Goal: Obtain resource: Download file/media

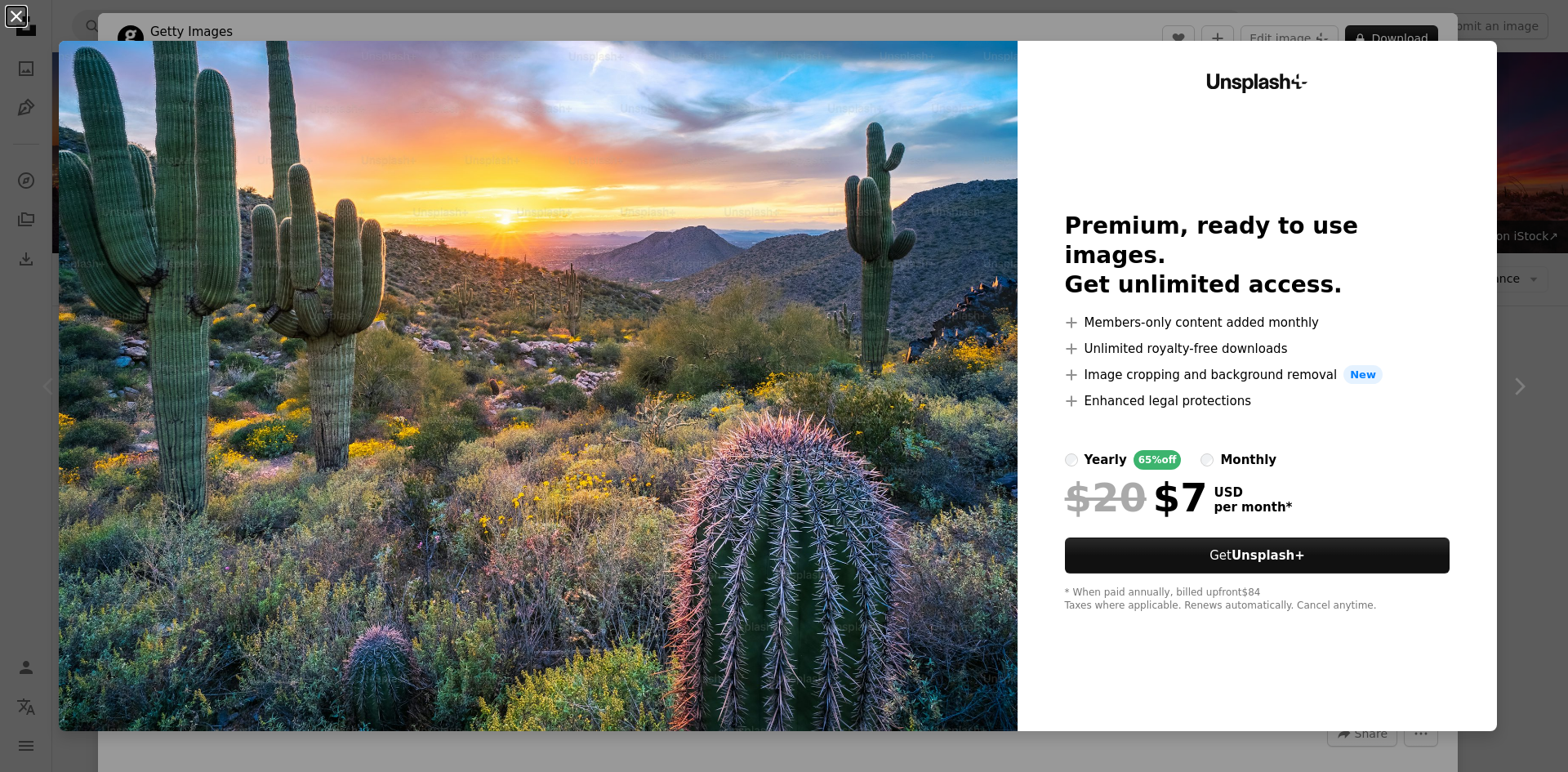
click at [12, 12] on button "An X shape" at bounding box center [16, 16] width 19 height 19
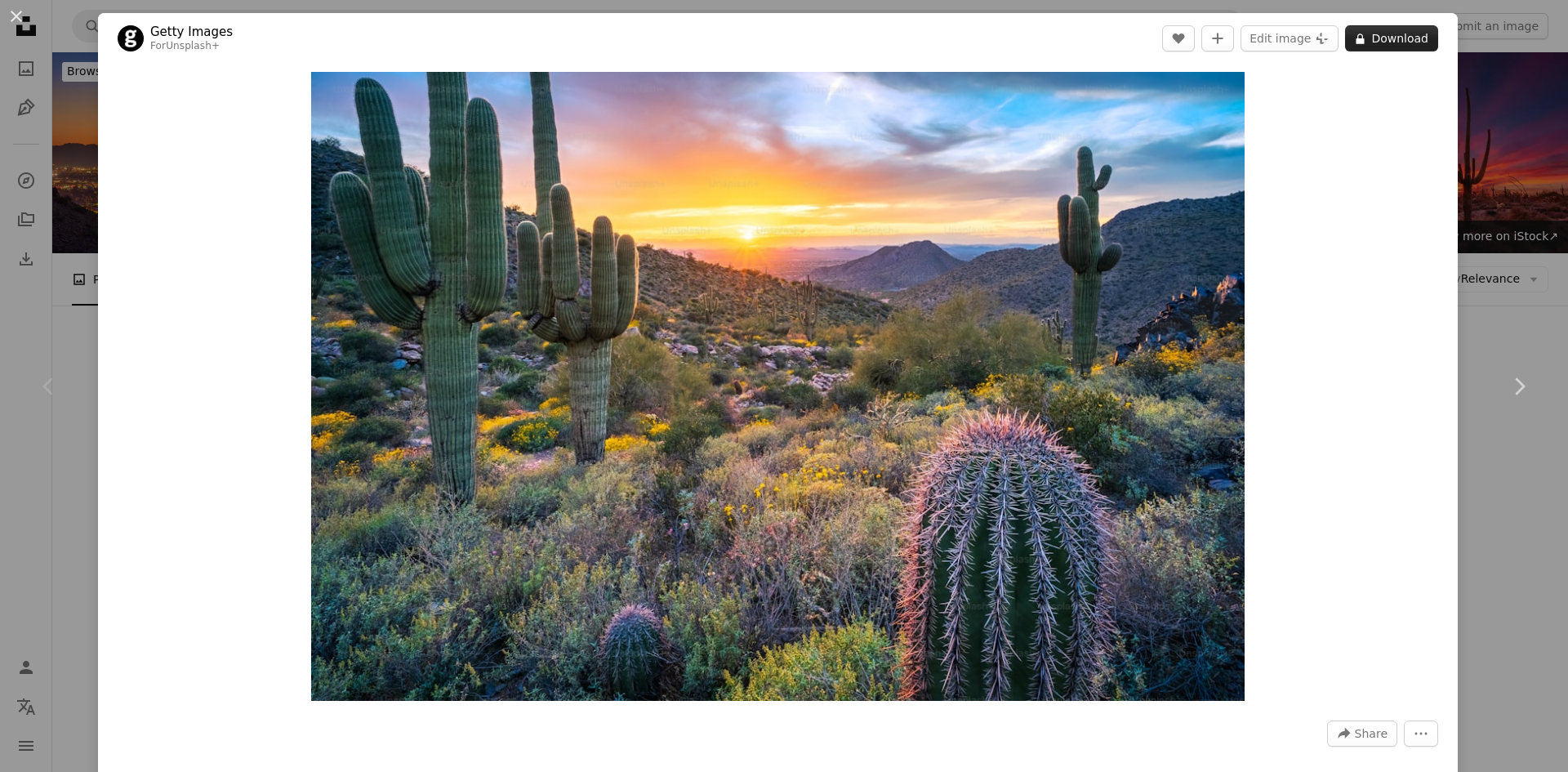
click at [1378, 37] on button "A lock Download" at bounding box center [1392, 38] width 93 height 26
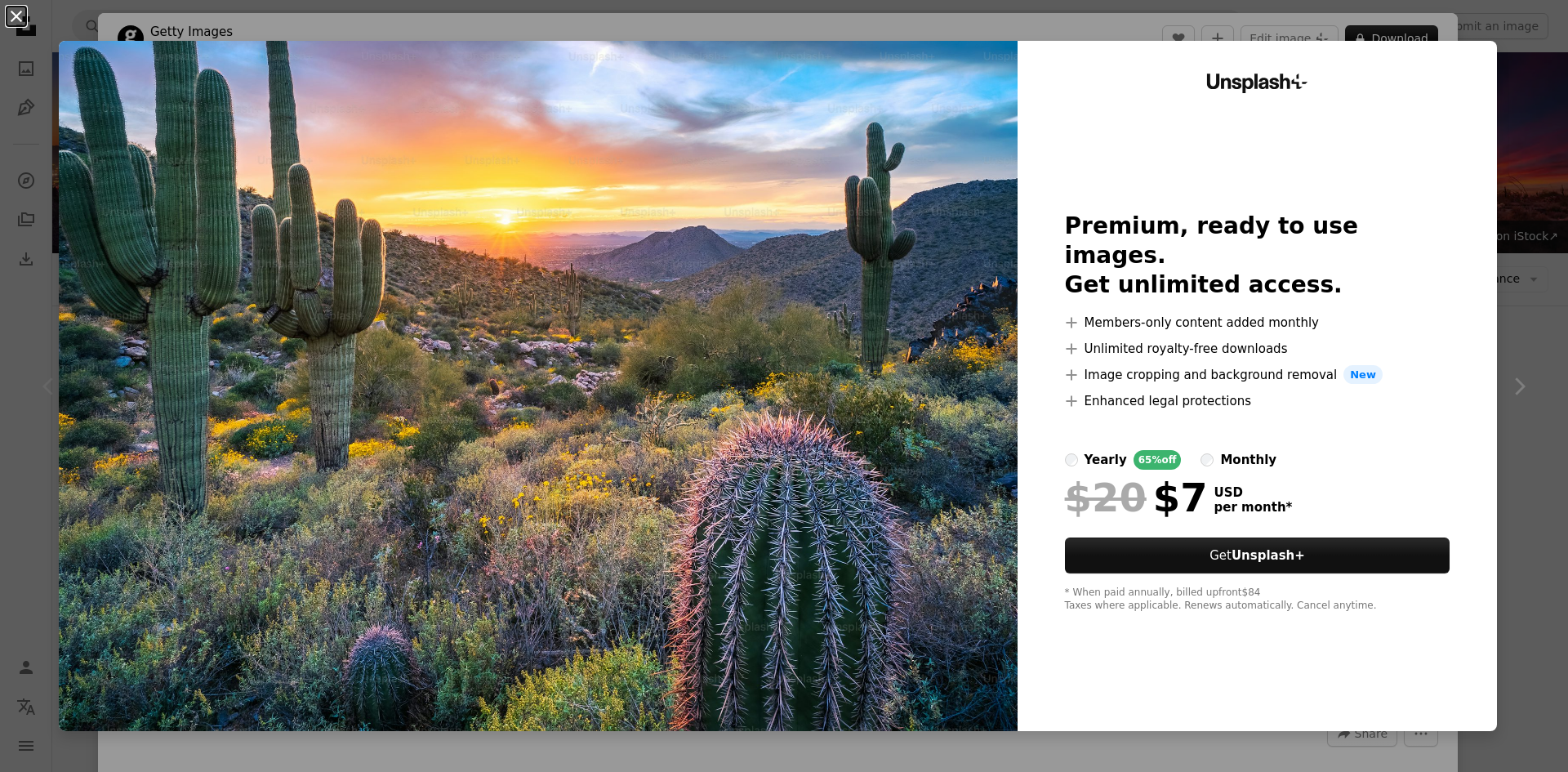
click at [23, 21] on button "An X shape" at bounding box center [16, 16] width 19 height 19
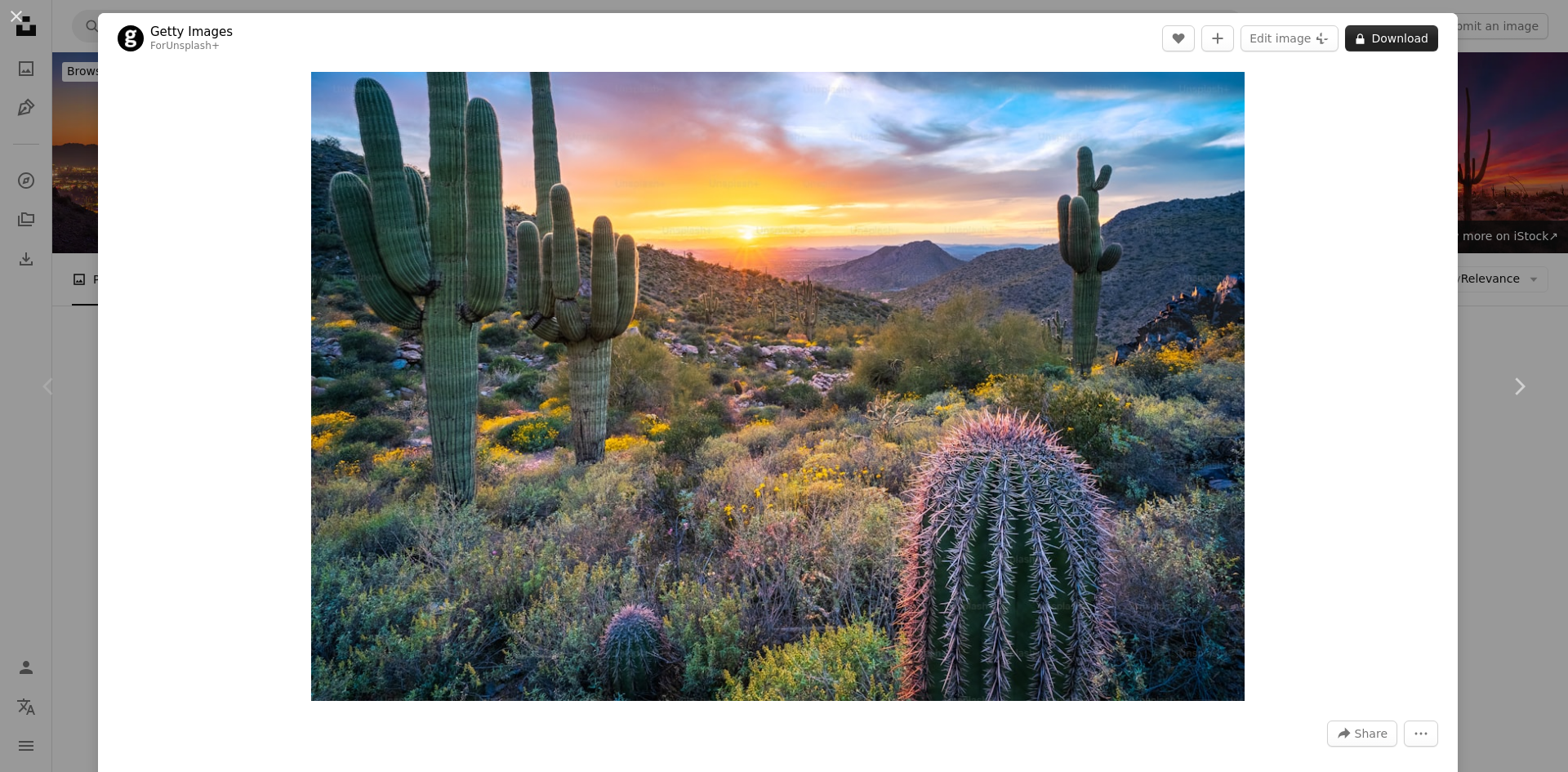
click at [1387, 39] on button "A lock Download" at bounding box center [1392, 38] width 93 height 26
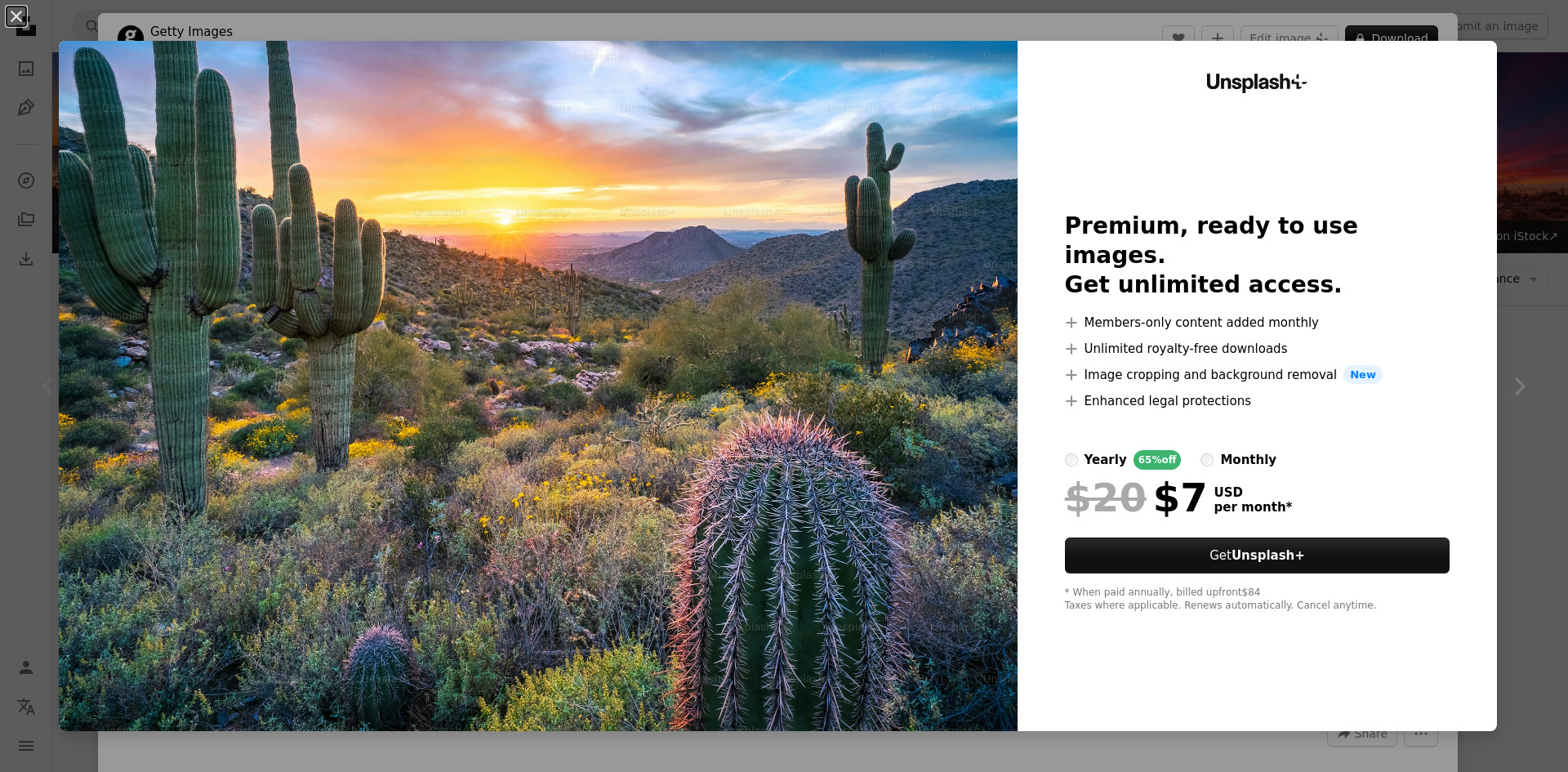
click at [1512, 290] on div "An X shape Unsplash+ Premium, ready to use images. Get unlimited access. A plus…" at bounding box center [784, 386] width 1568 height 772
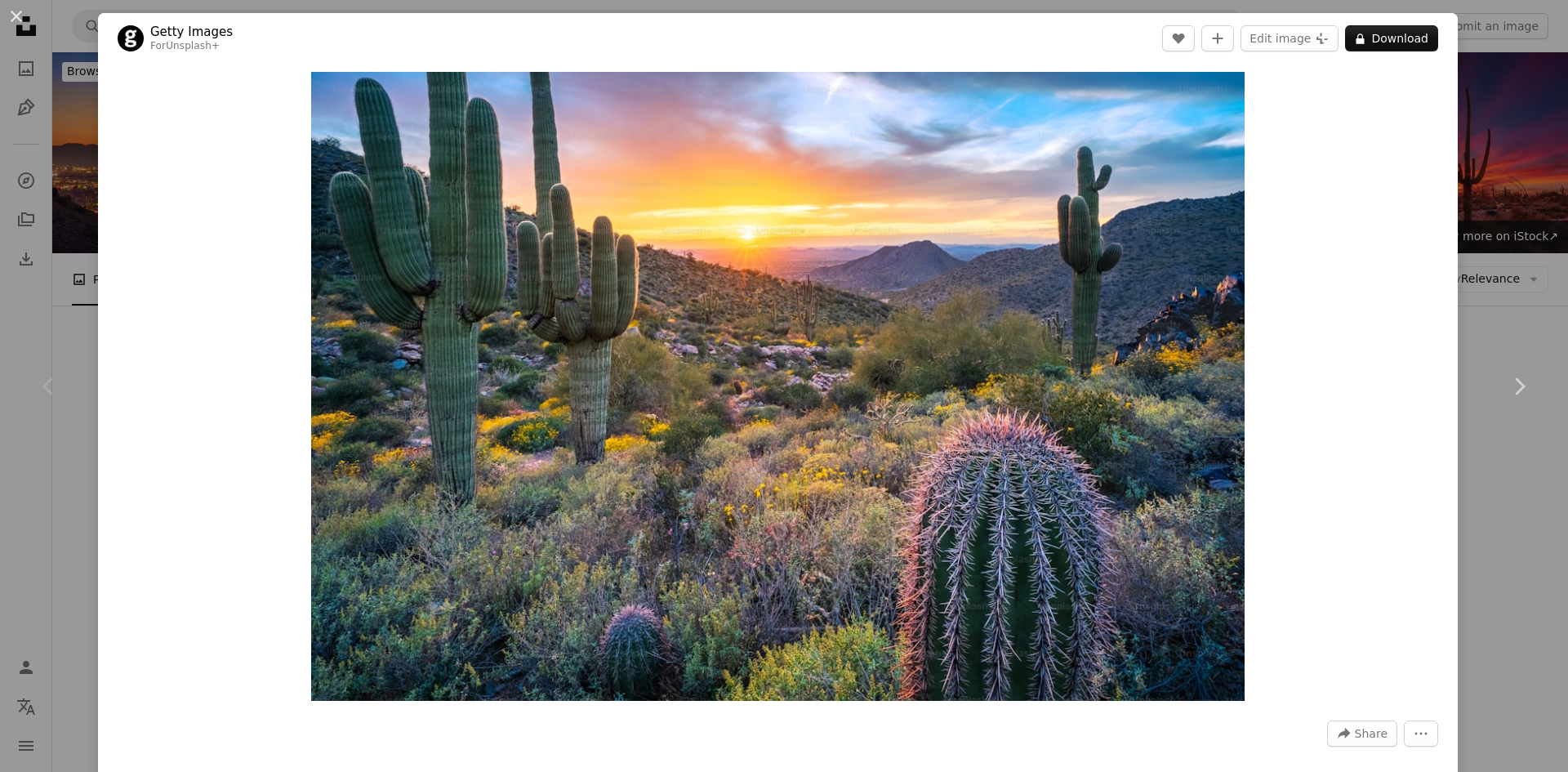
click at [1512, 290] on div "An X shape Chevron left Chevron right Getty Images For Unsplash+ A heart A plus…" at bounding box center [784, 386] width 1568 height 772
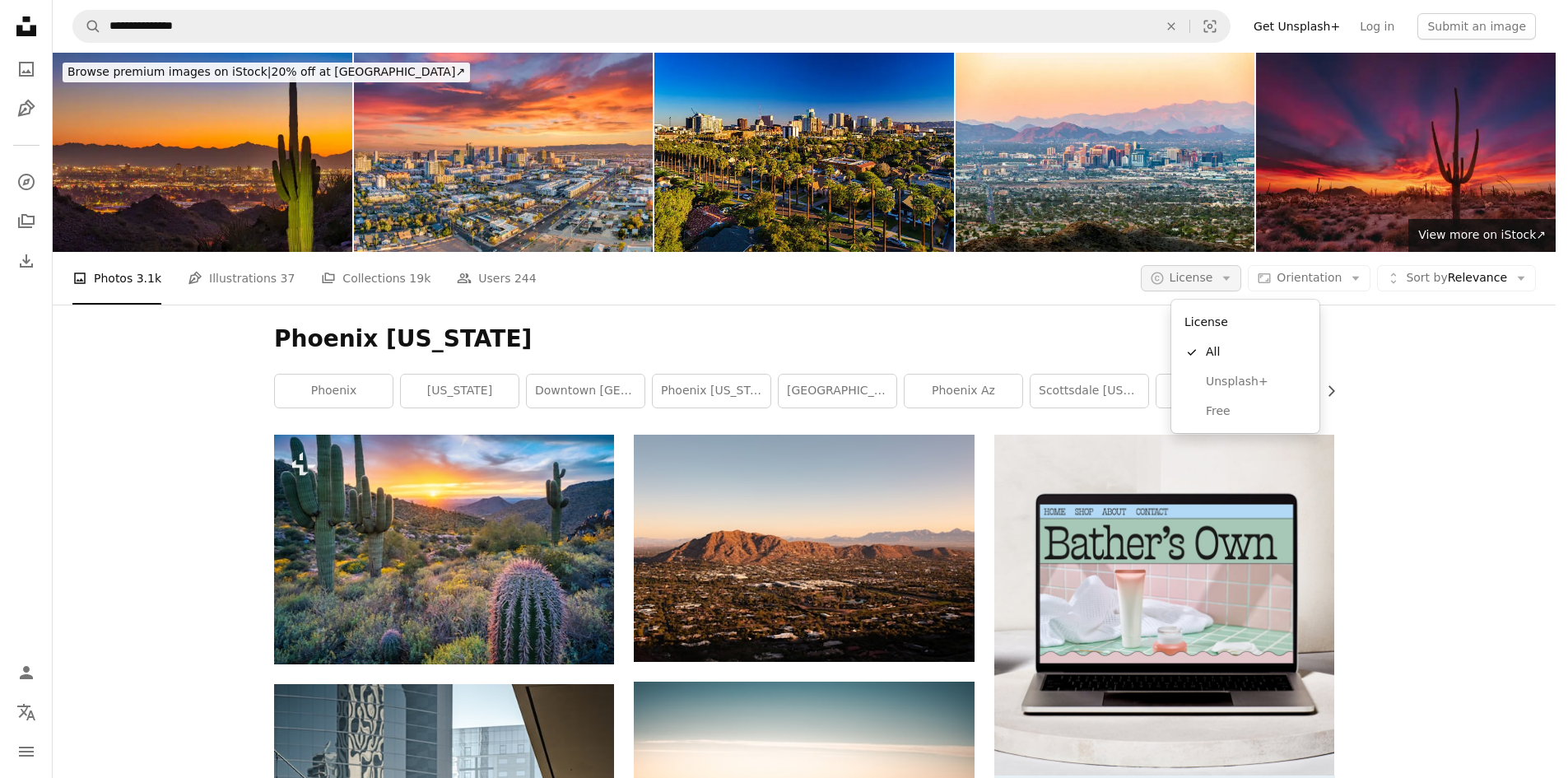
click at [1213, 275] on span "License" at bounding box center [1190, 278] width 43 height 13
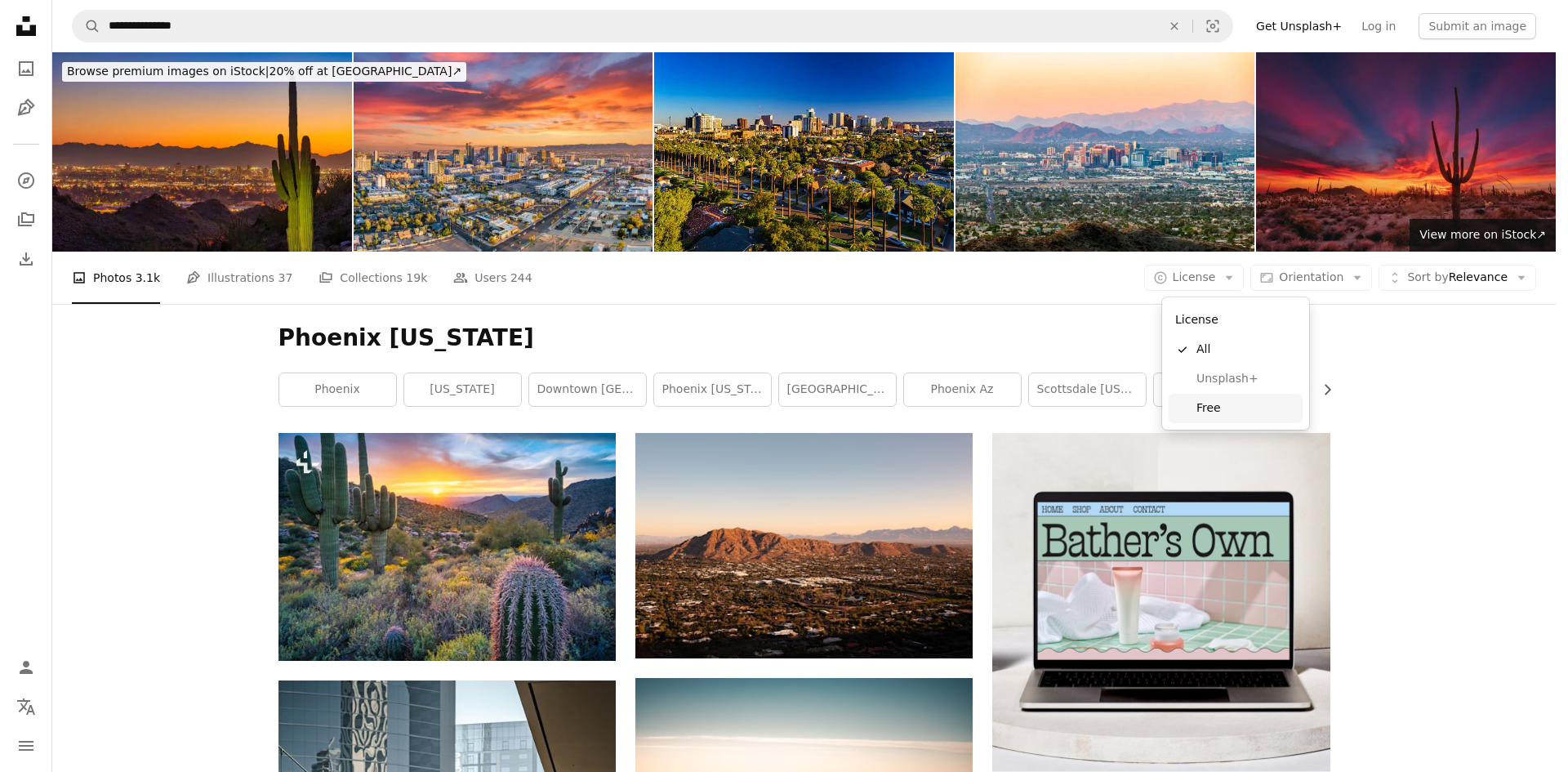
click at [1214, 411] on span "Free" at bounding box center [1246, 409] width 99 height 16
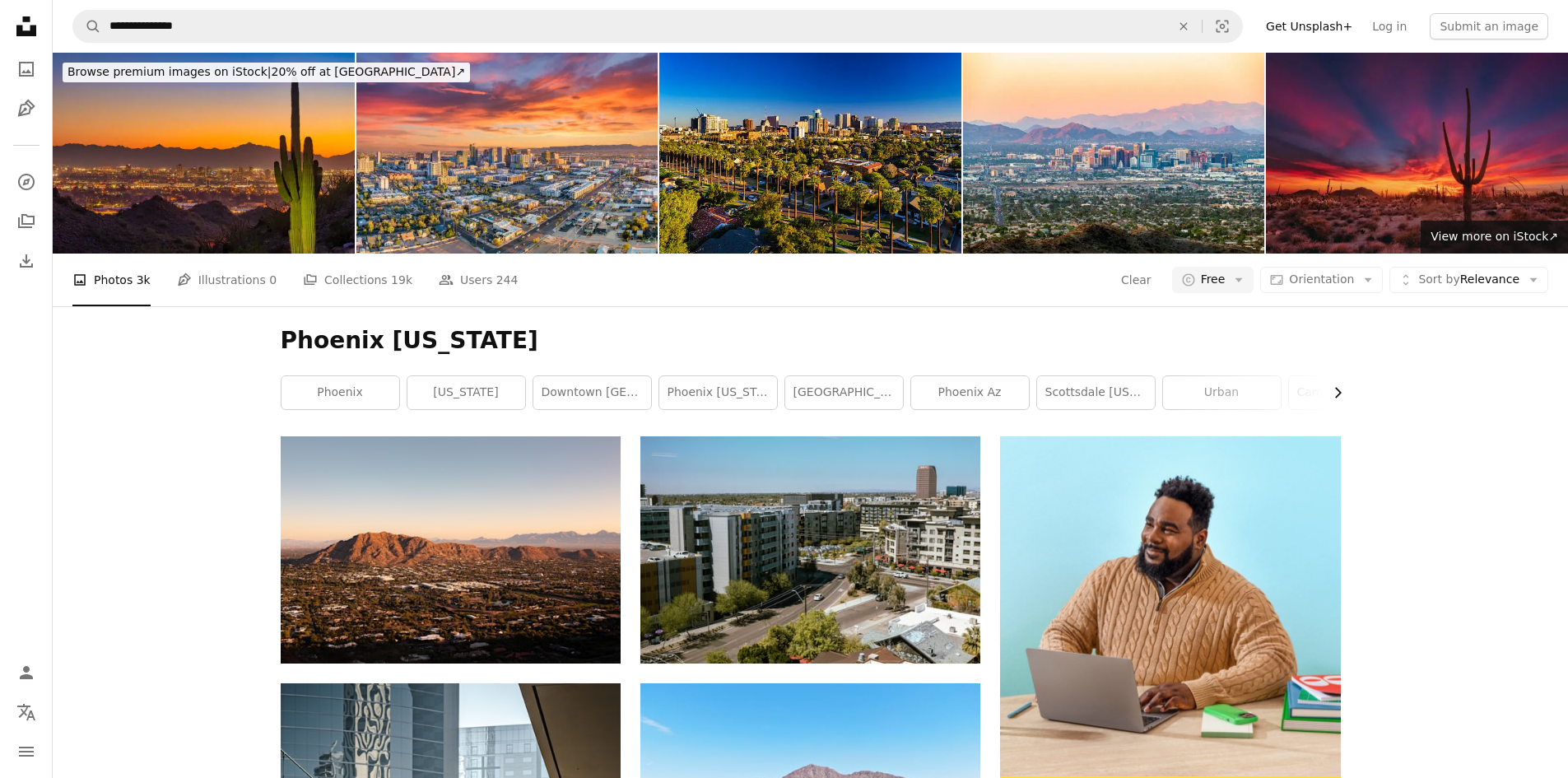
click at [1339, 394] on icon "button" at bounding box center [1337, 394] width 6 height 11
click at [1332, 392] on icon "Chevron right" at bounding box center [1337, 393] width 17 height 17
click at [1332, 392] on link "[GEOGRAPHIC_DATA]" at bounding box center [1281, 393] width 118 height 33
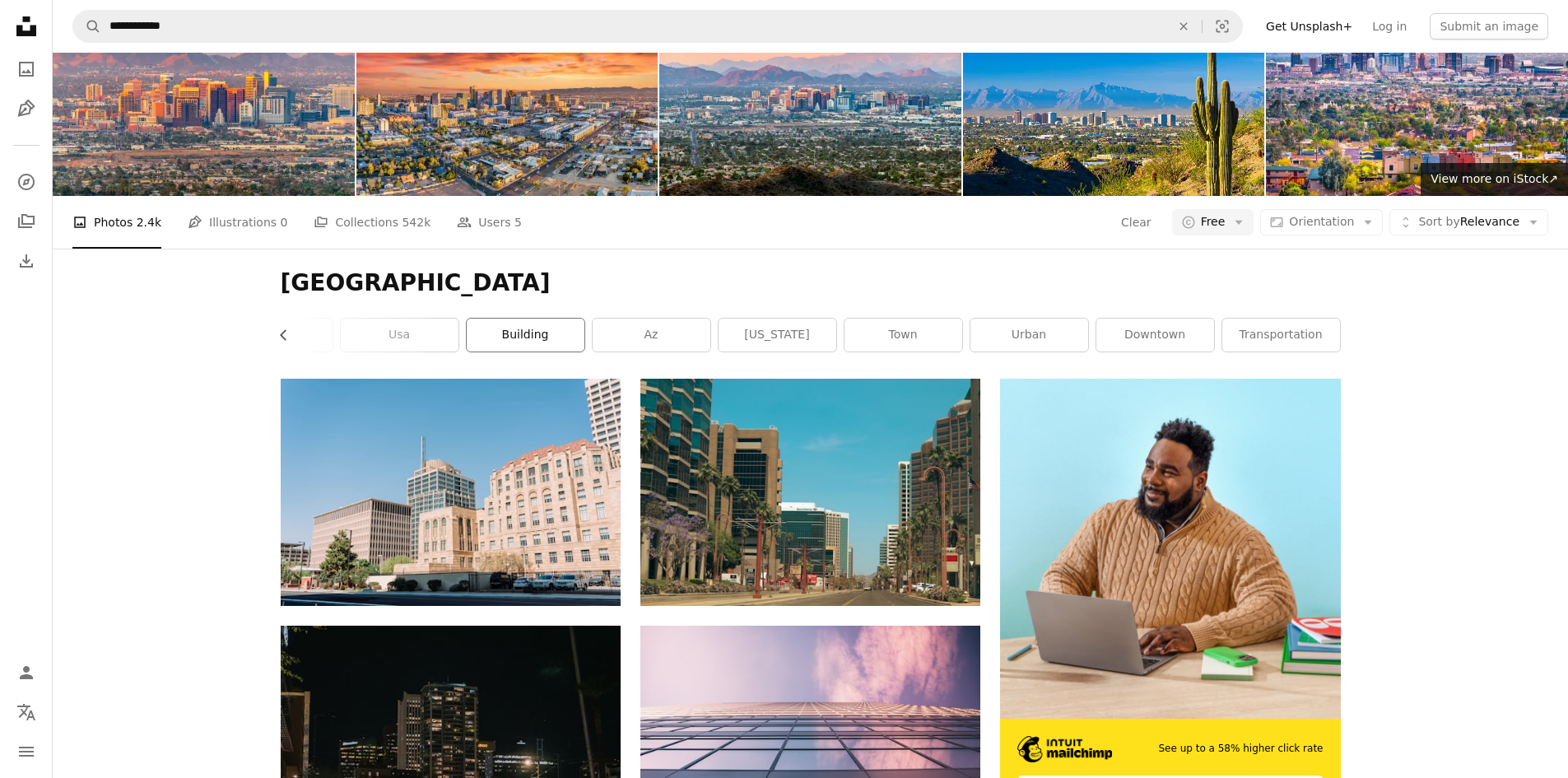
scroll to position [83, 0]
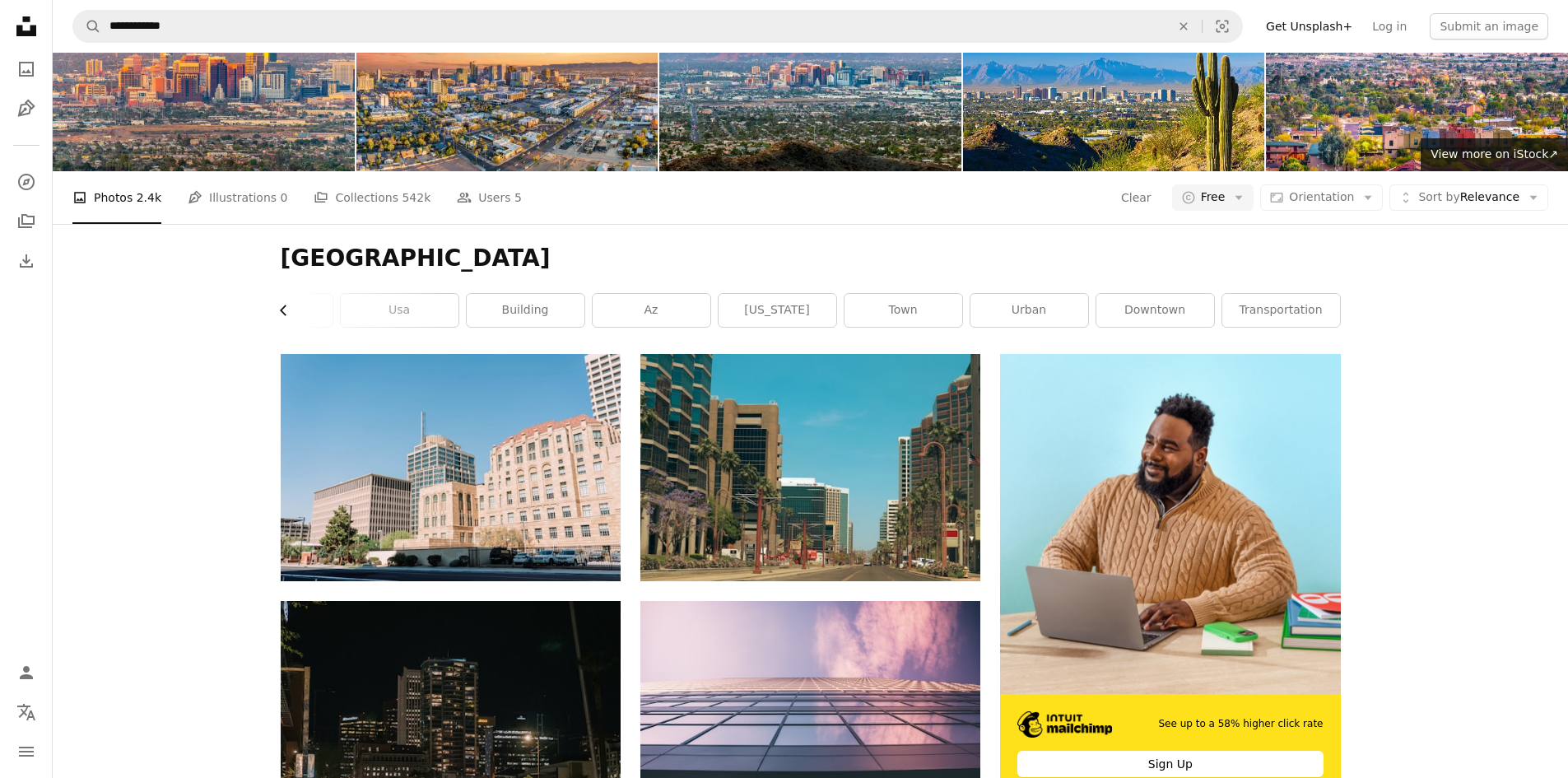
click at [278, 306] on icon "Chevron left" at bounding box center [284, 311] width 17 height 17
click at [281, 306] on icon "Chevron left" at bounding box center [284, 311] width 17 height 17
click at [281, 307] on link "phoenix" at bounding box center [340, 311] width 118 height 33
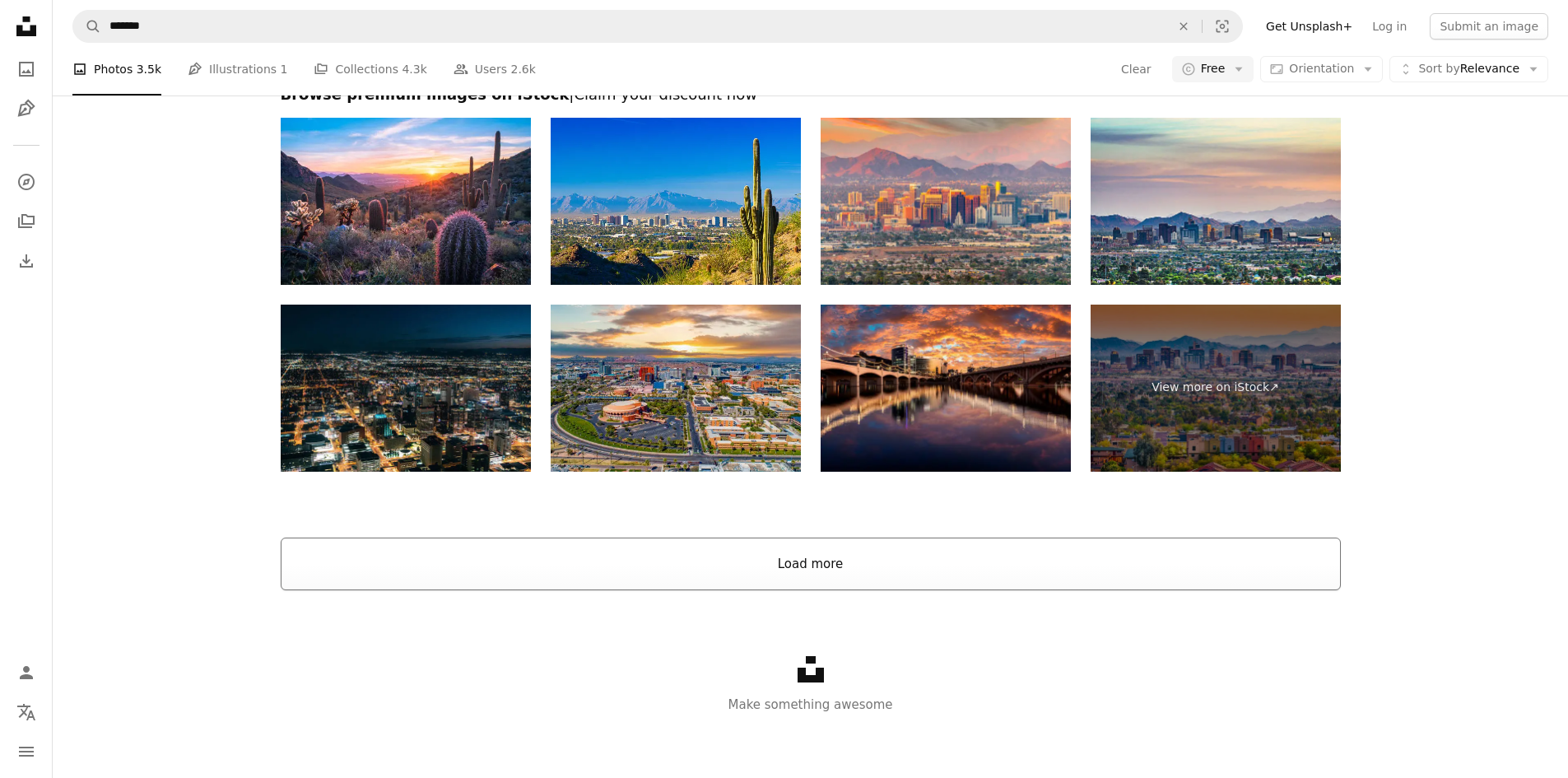
click at [820, 566] on button "Load more" at bounding box center [810, 564] width 1060 height 52
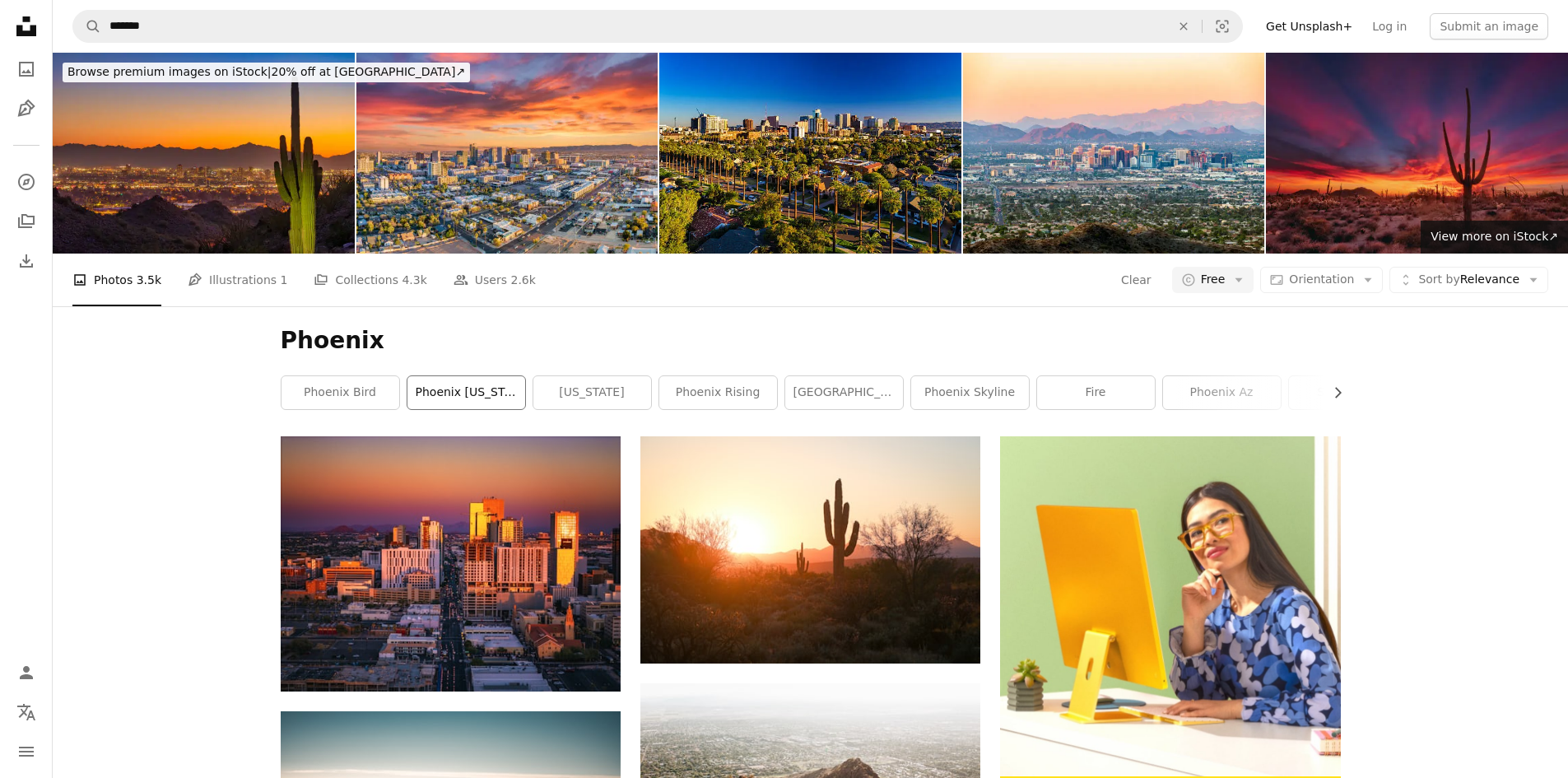
click at [474, 394] on link "phoenix [US_STATE]" at bounding box center [466, 393] width 118 height 33
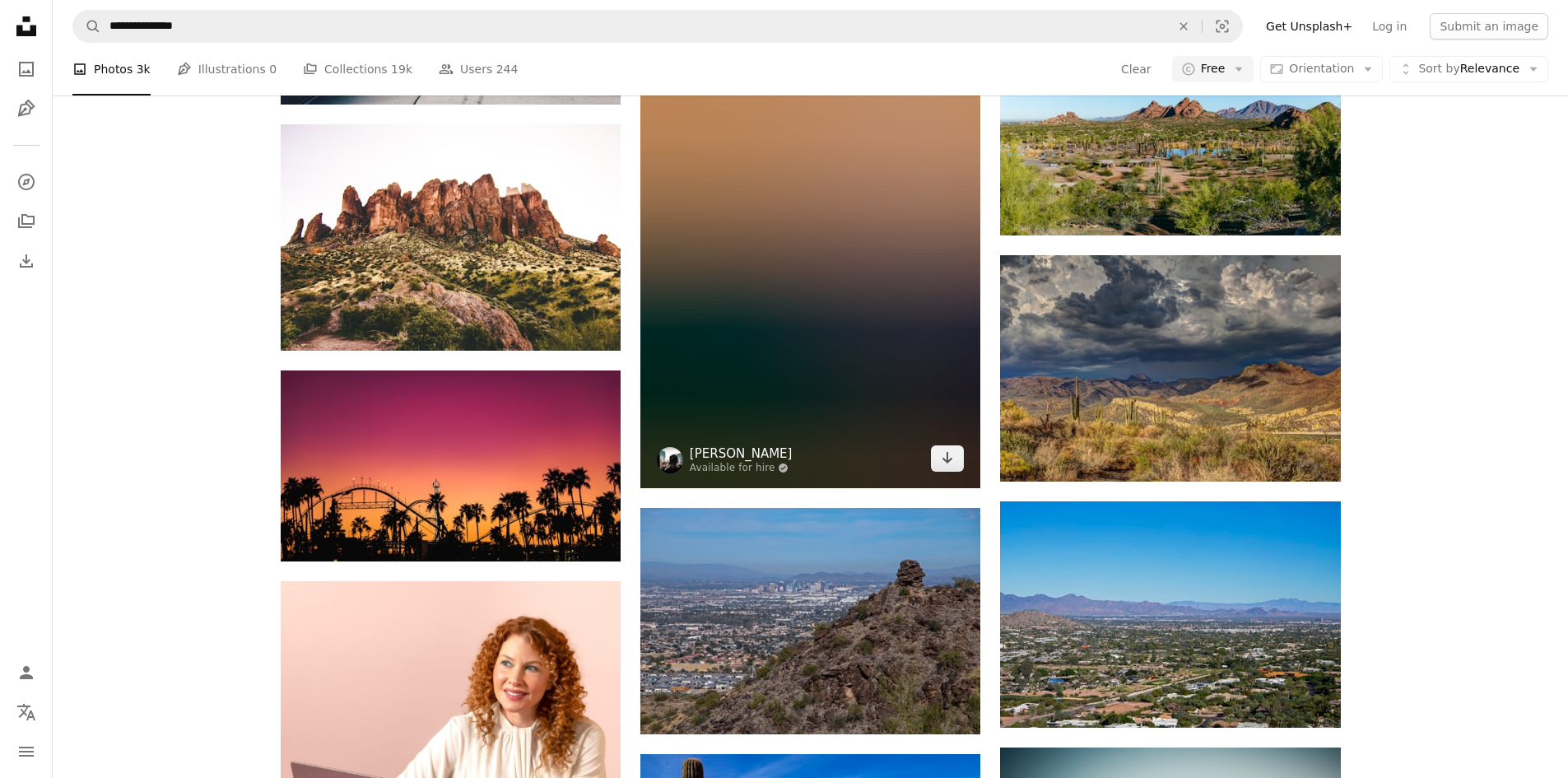
scroll to position [2965, 0]
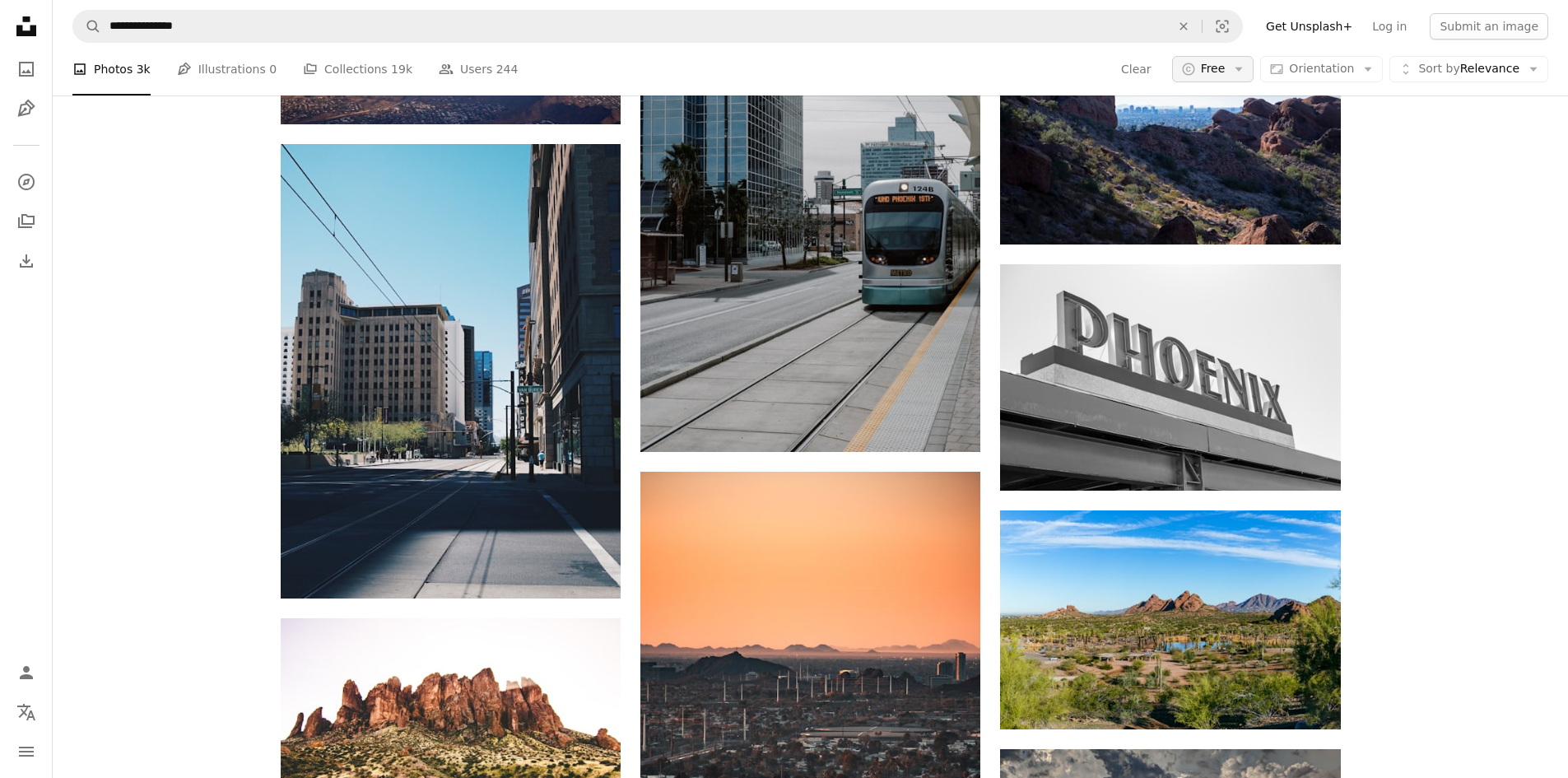
click at [1242, 74] on button "A copyright icon © Free Arrow down" at bounding box center [1213, 69] width 83 height 27
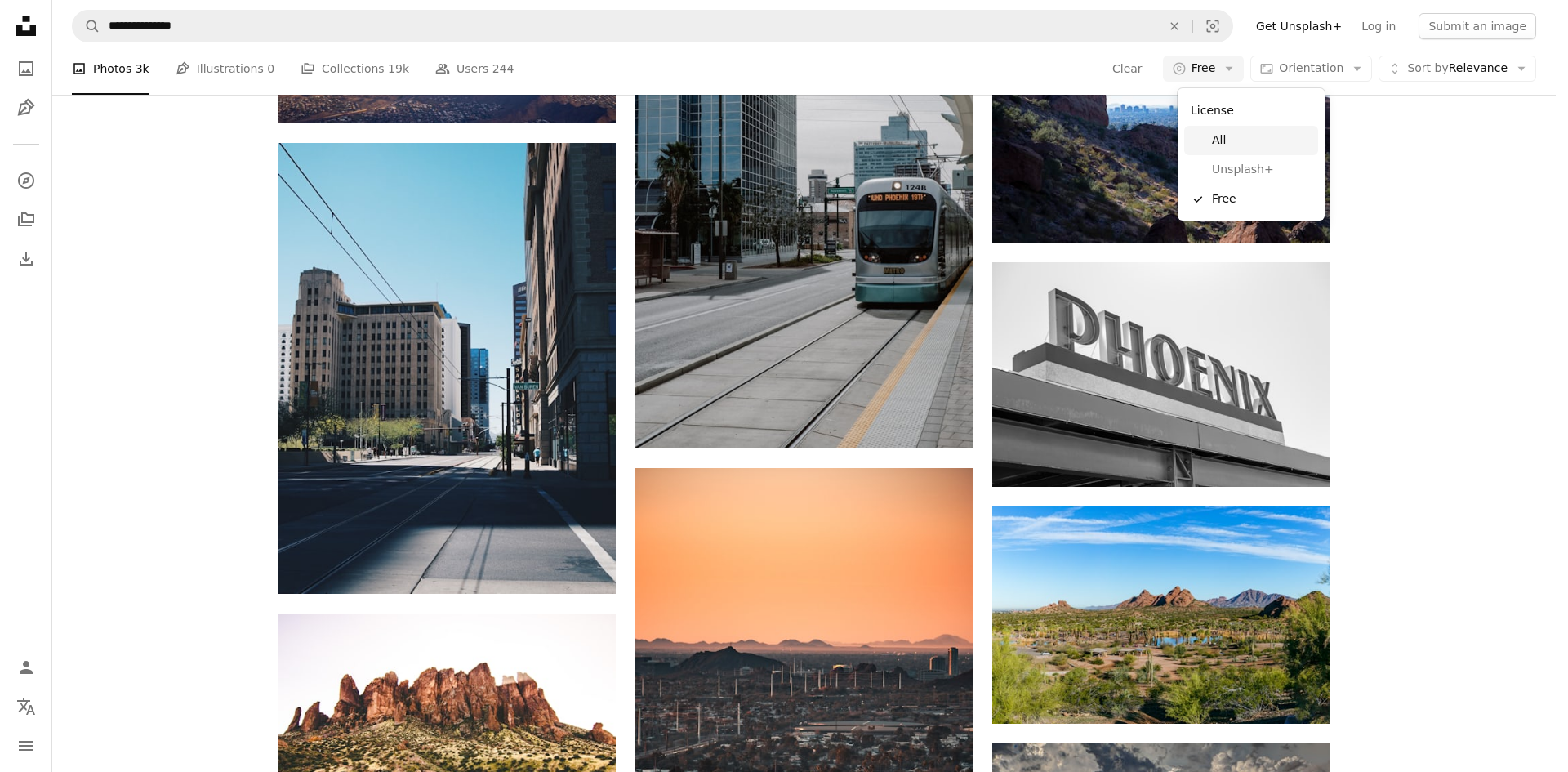
click at [1224, 141] on span "All" at bounding box center [1262, 141] width 99 height 16
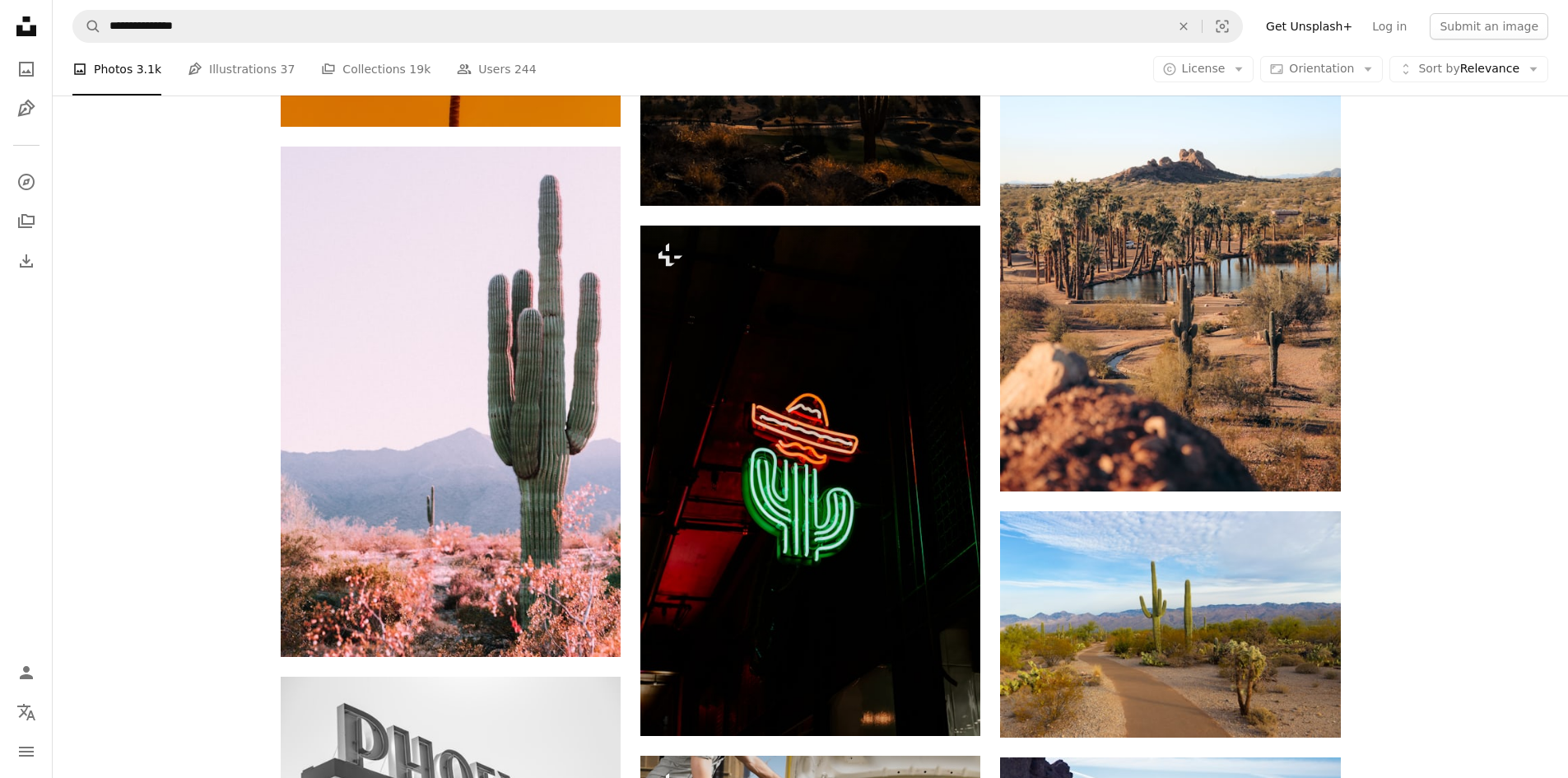
scroll to position [83, 0]
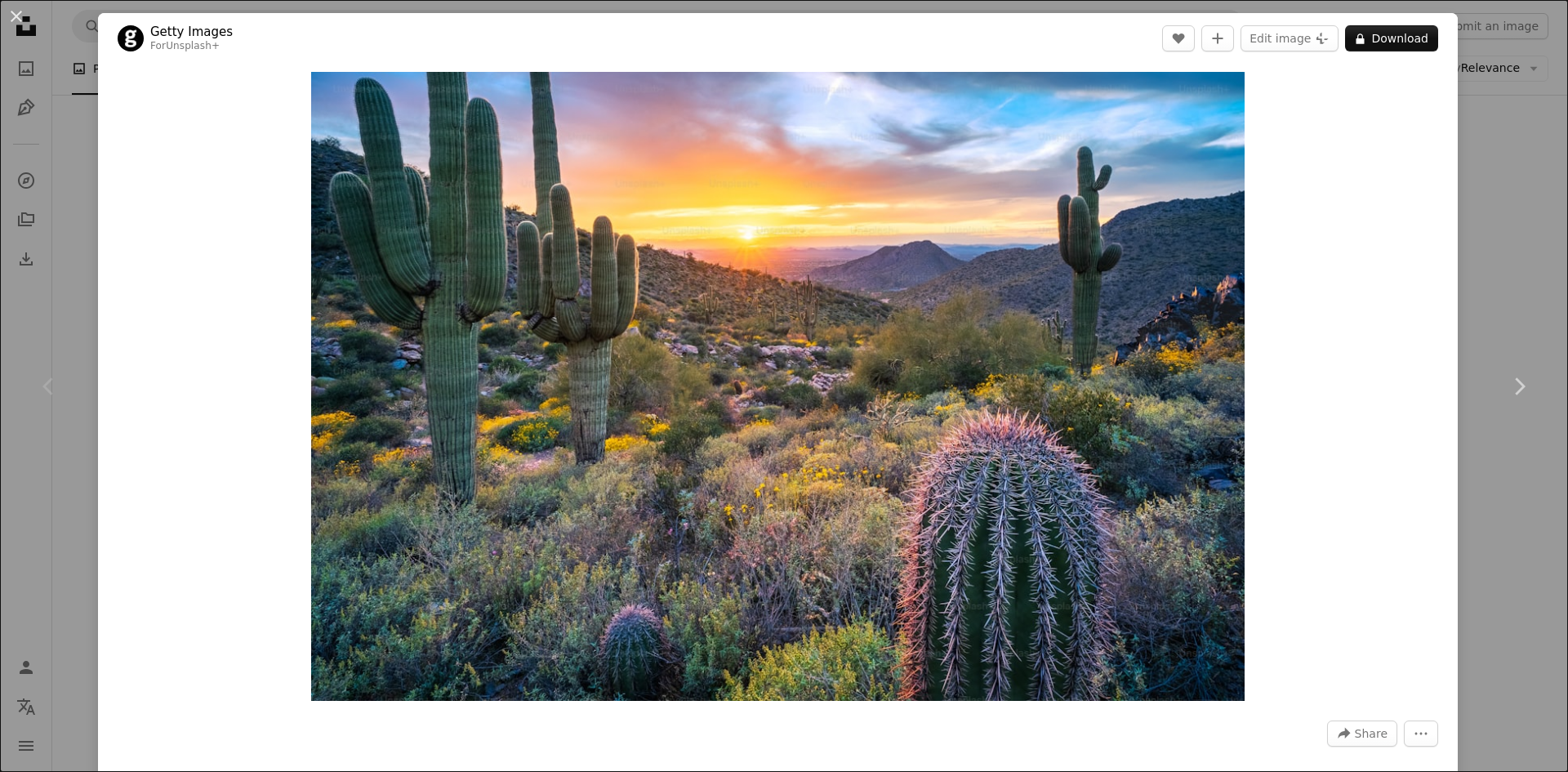
click at [1498, 273] on div "An X shape Chevron left Chevron right Getty Images For Unsplash+ A heart A plus…" at bounding box center [784, 386] width 1568 height 772
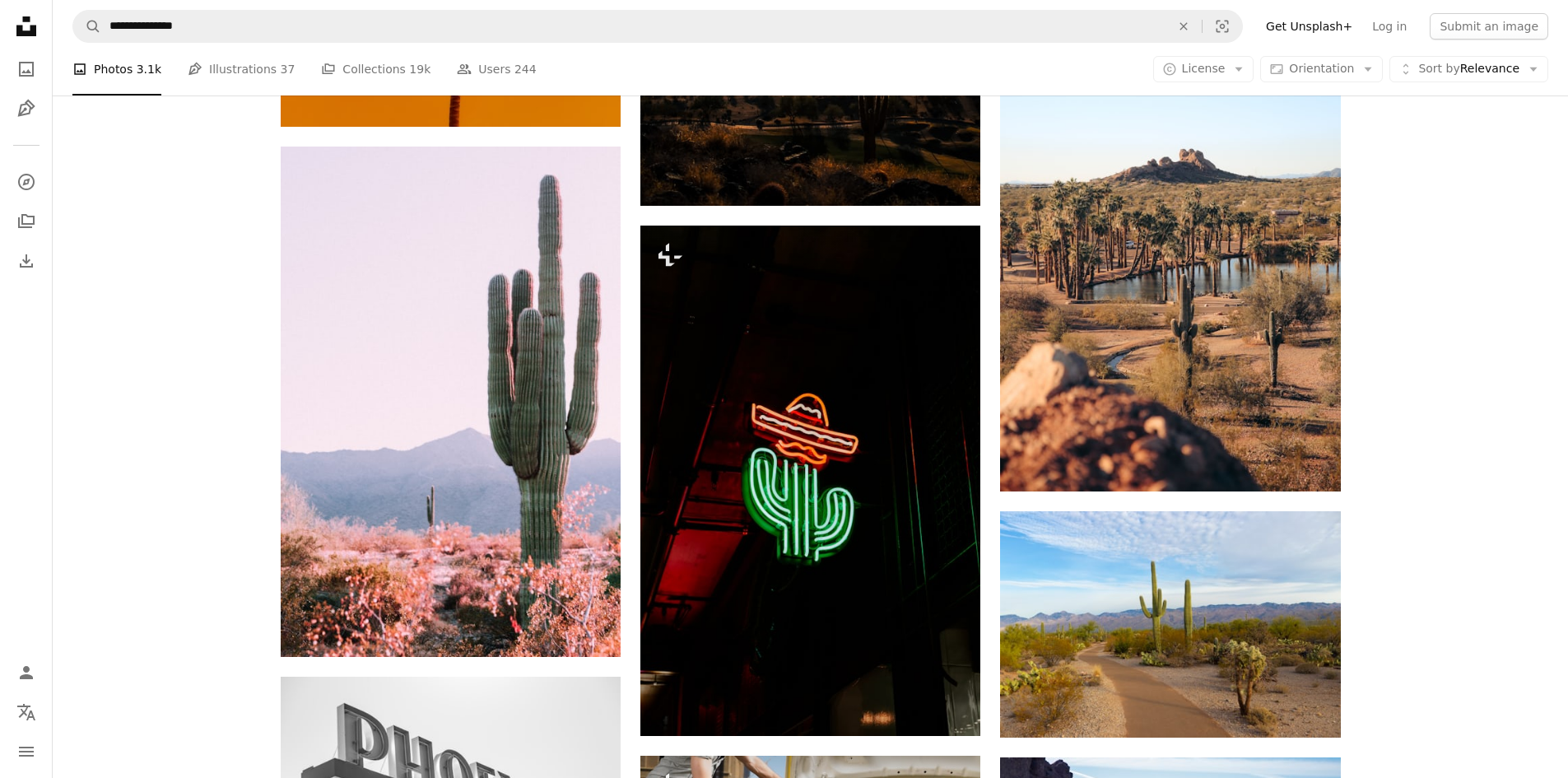
scroll to position [165, 0]
click at [1247, 83] on button "A copyright icon © License Arrow down" at bounding box center [1204, 69] width 101 height 27
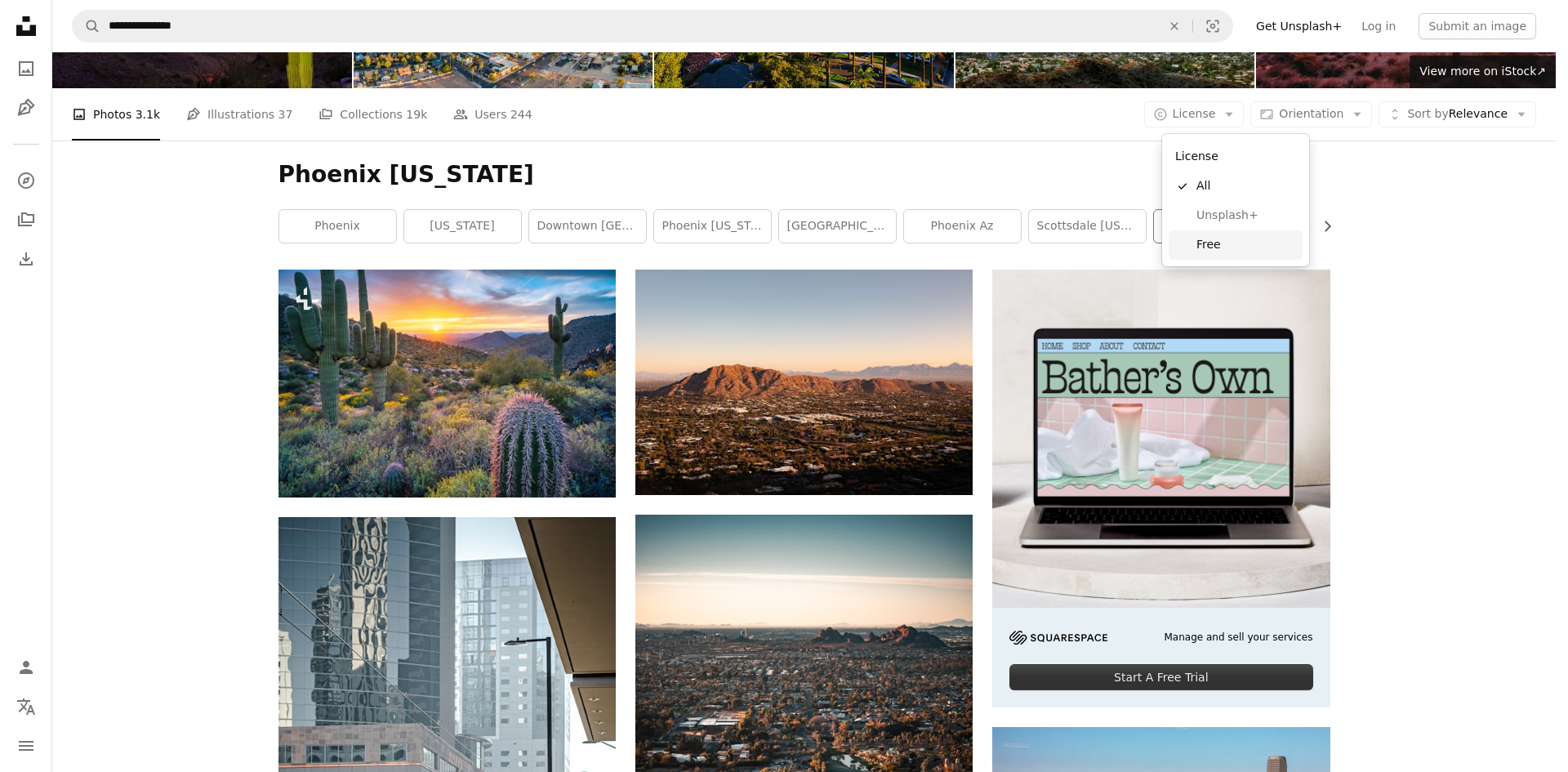
click at [1228, 245] on span "Free" at bounding box center [1246, 245] width 99 height 16
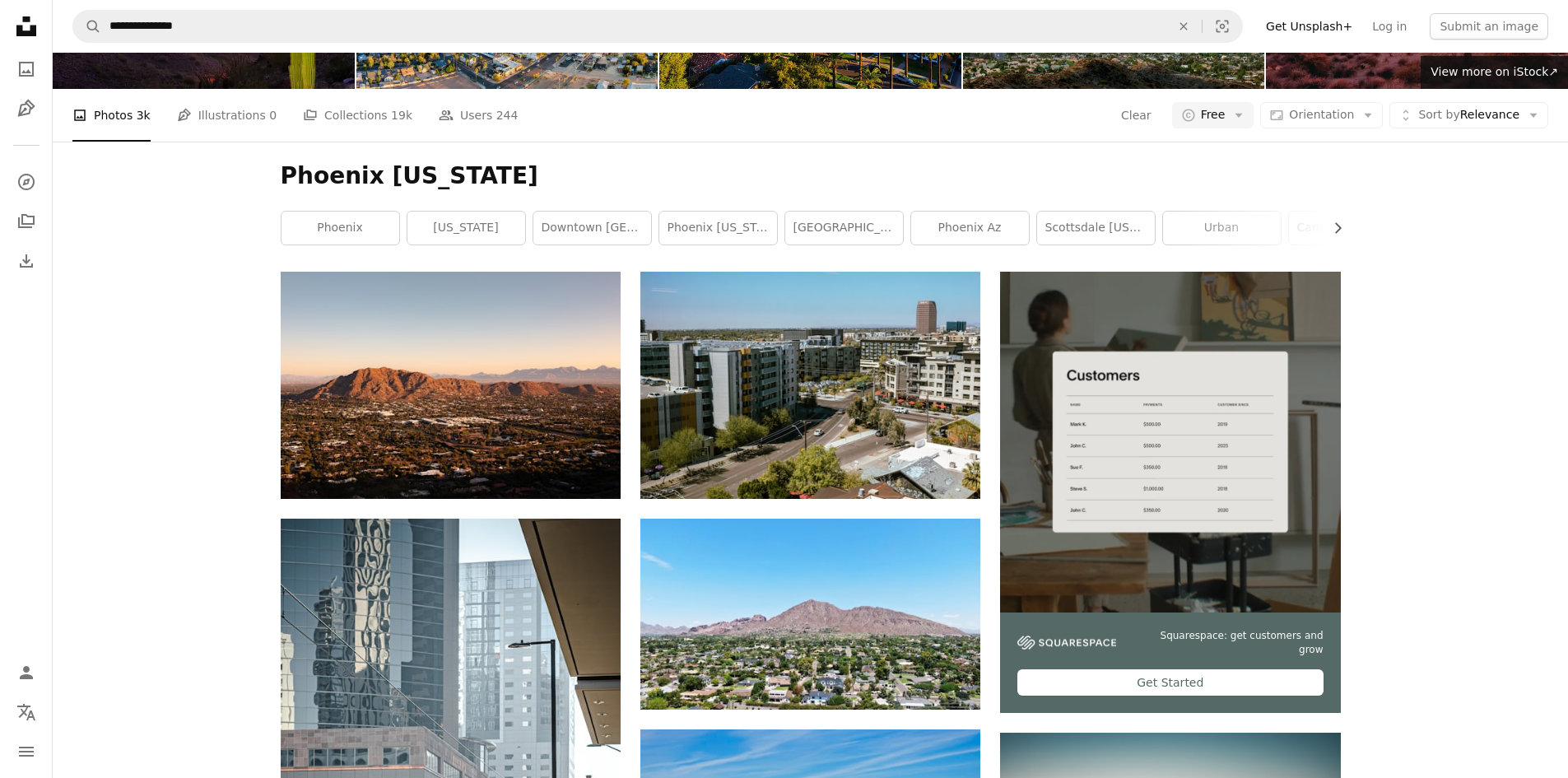
scroll to position [1400, 0]
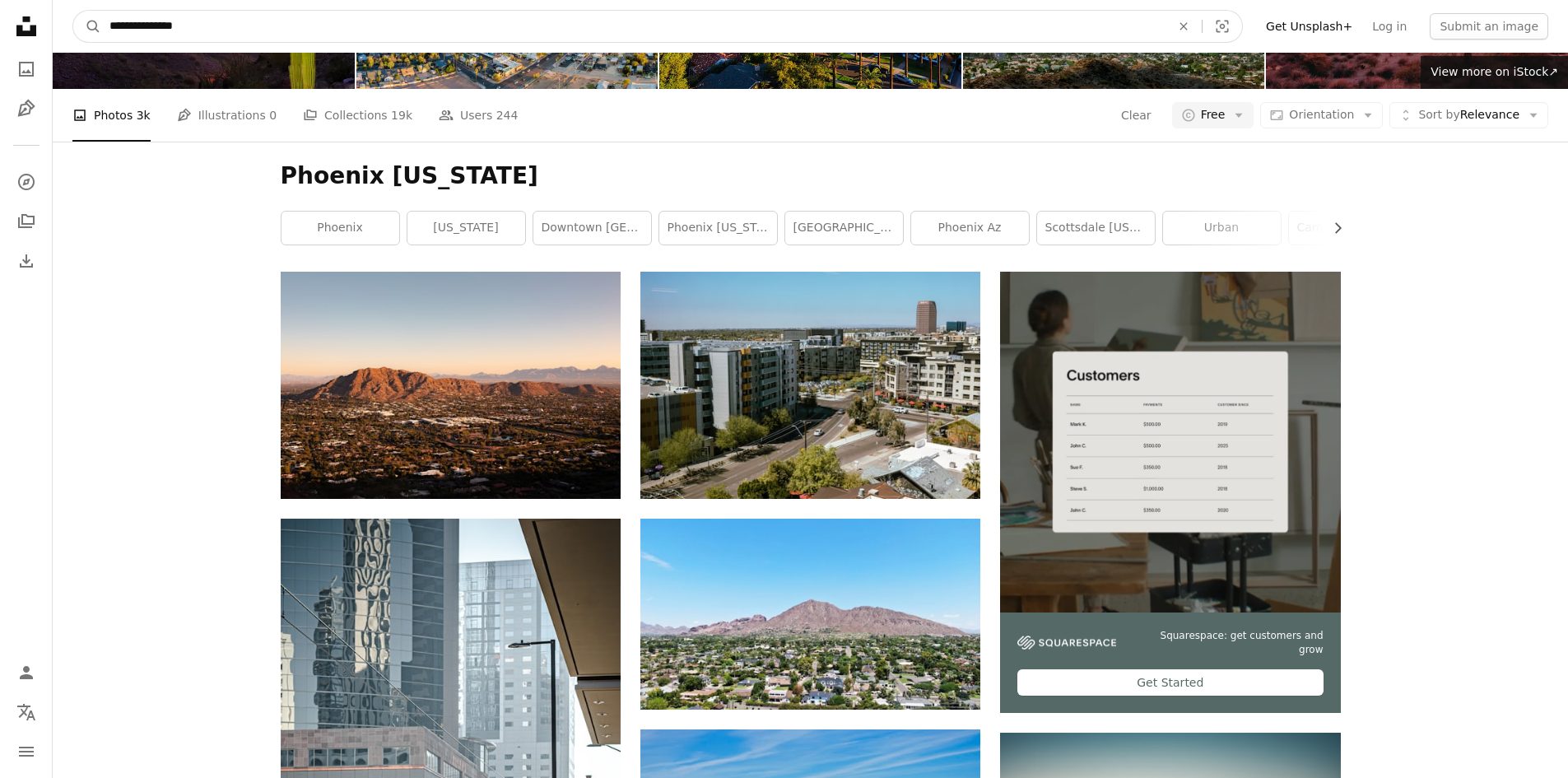
drag, startPoint x: 240, startPoint y: 27, endPoint x: 209, endPoint y: 38, distance: 32.9
click at [209, 38] on input "**********" at bounding box center [633, 27] width 1064 height 31
drag, startPoint x: 99, startPoint y: 14, endPoint x: 0, endPoint y: -14, distance: 102.9
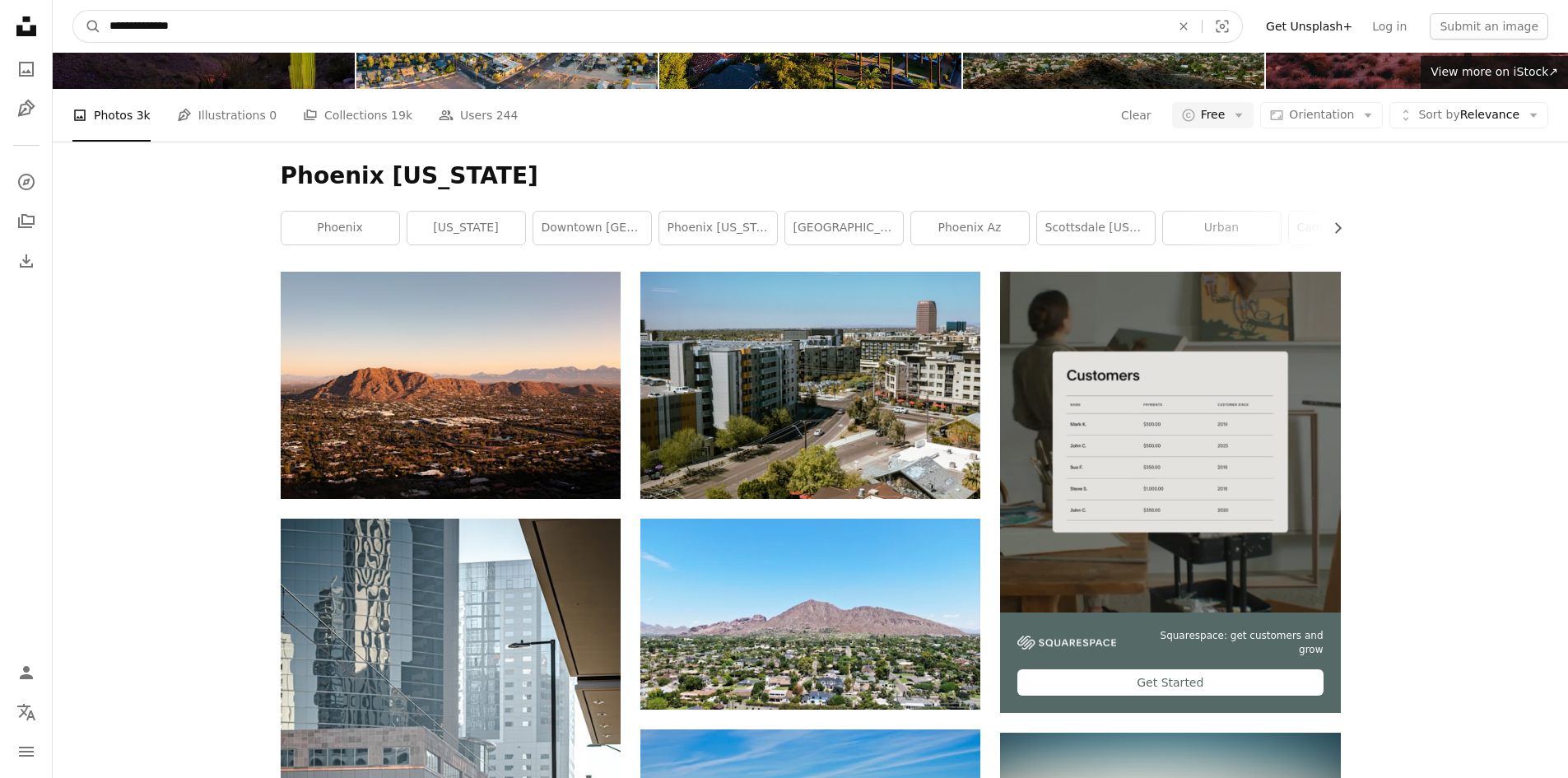
type input "**********"
click at [74, 11] on button "A magnifying glass" at bounding box center [87, 27] width 28 height 31
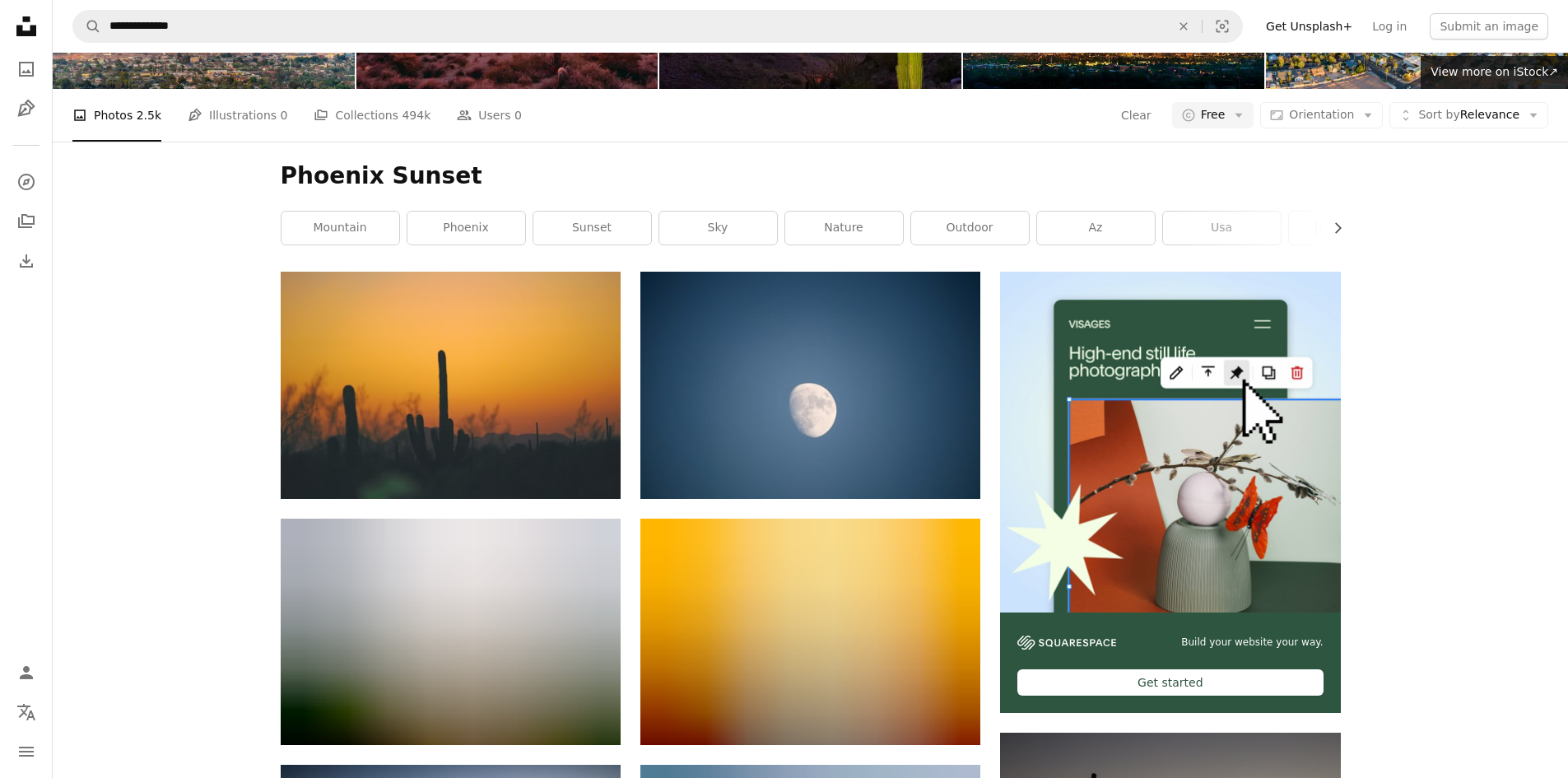
scroll to position [1400, 0]
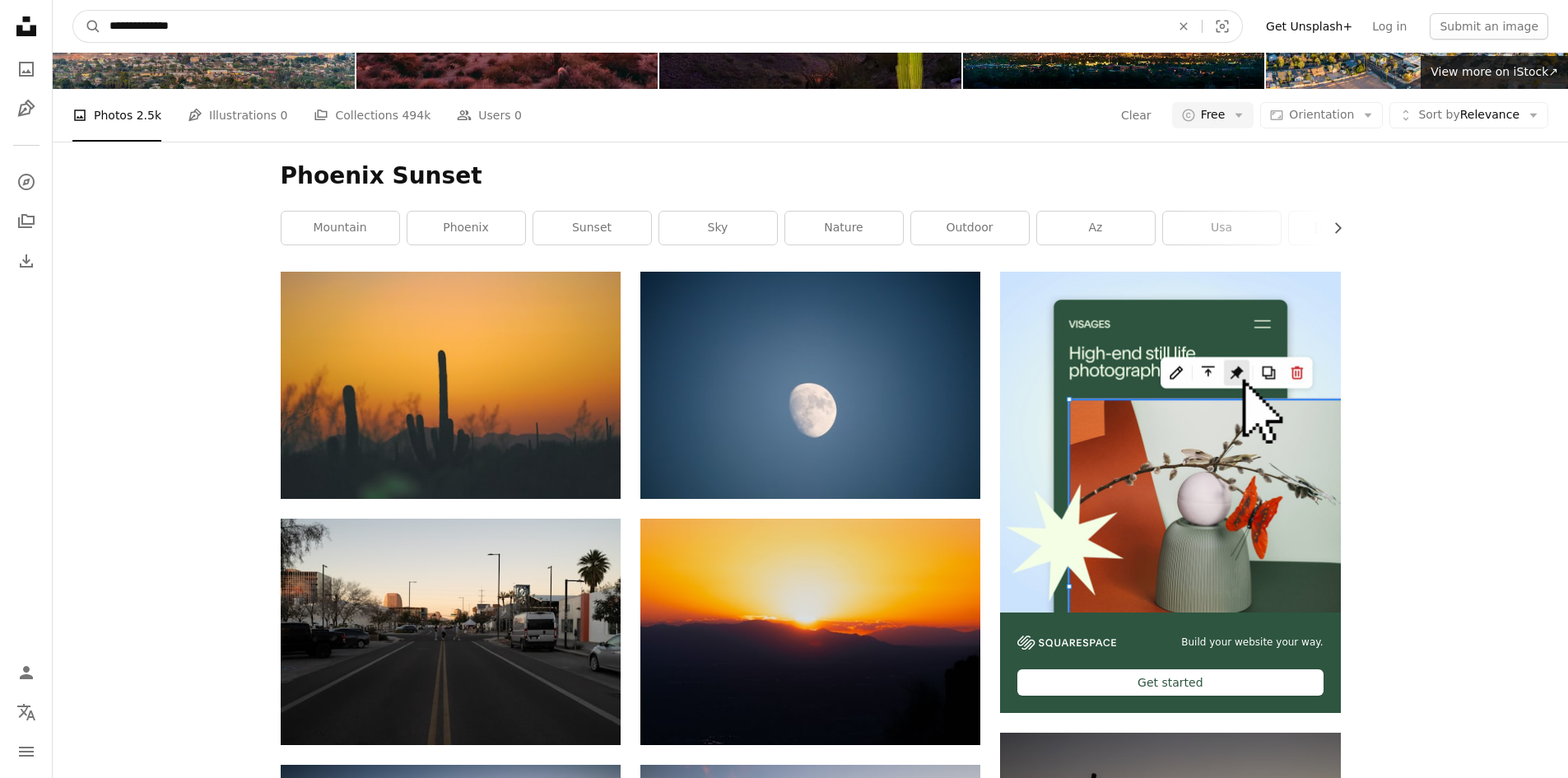
drag, startPoint x: 153, startPoint y: 27, endPoint x: 4, endPoint y: 17, distance: 149.3
type input "**********"
click button "A magnifying glass" at bounding box center [87, 27] width 28 height 31
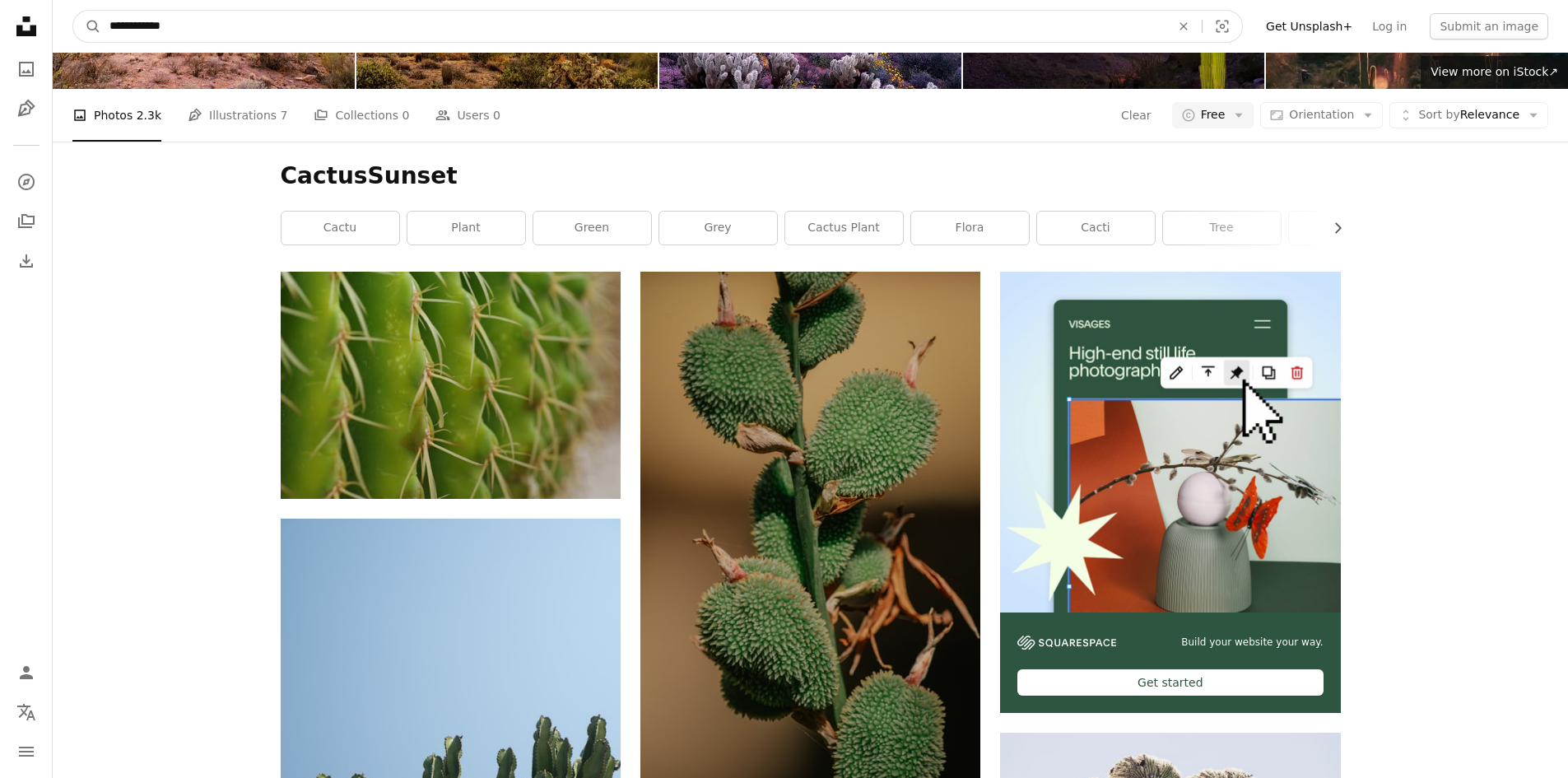
click at [143, 26] on input "**********" at bounding box center [633, 27] width 1064 height 31
type input "**********"
click button "A magnifying glass" at bounding box center [87, 27] width 28 height 31
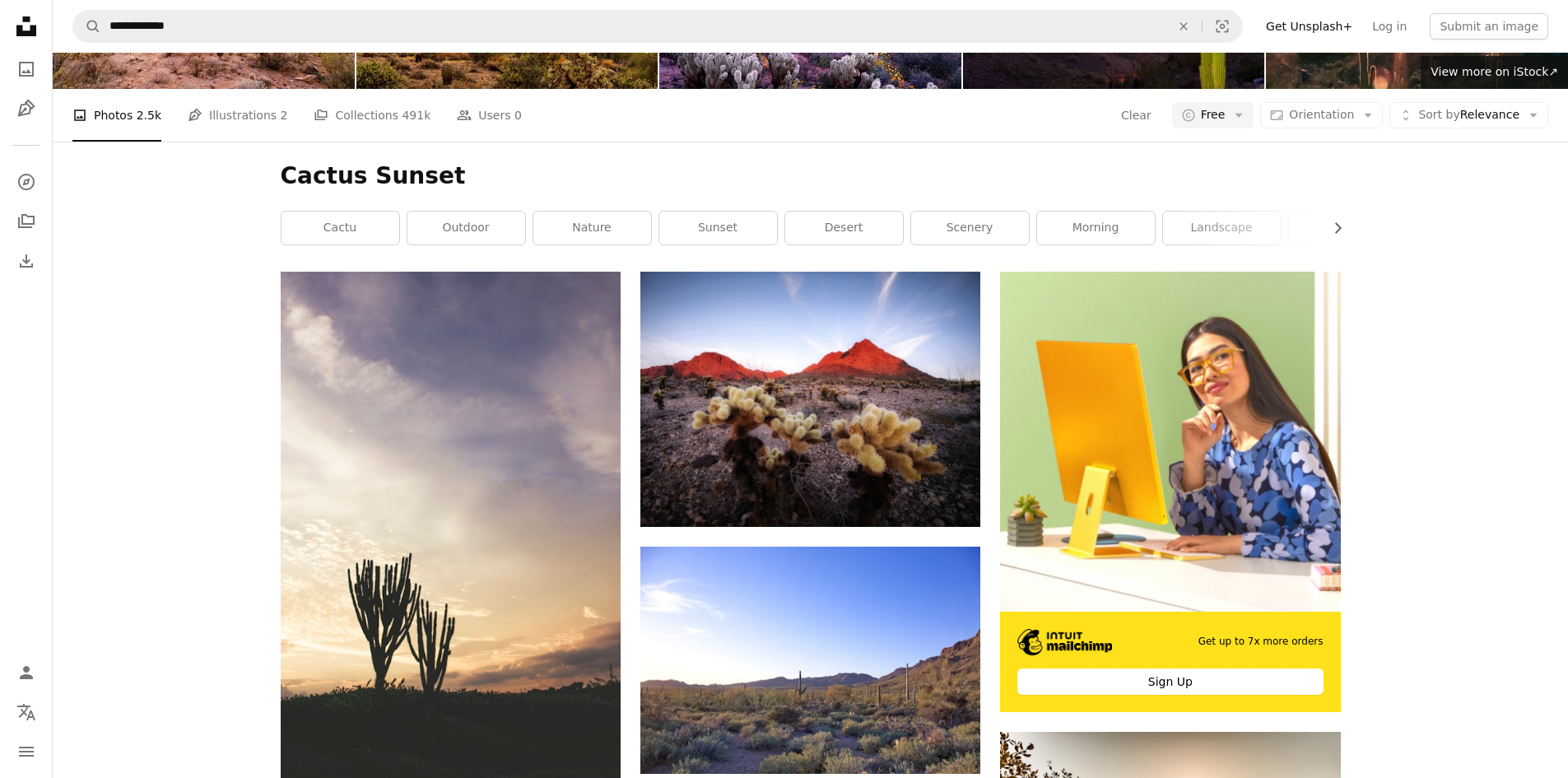
scroll to position [3376, 0]
